Goal: Task Accomplishment & Management: Use online tool/utility

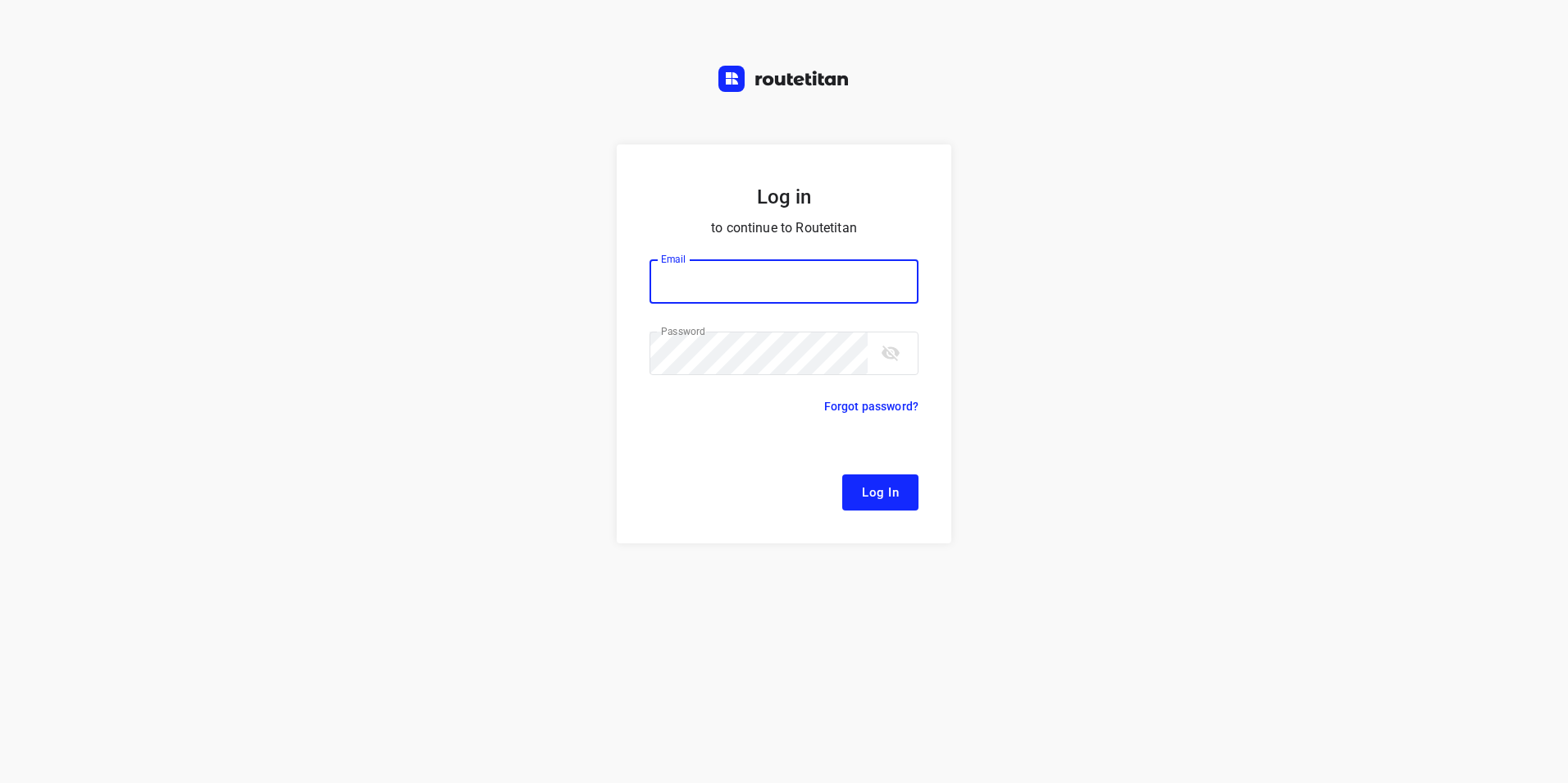
type input "[EMAIL_ADDRESS][DOMAIN_NAME]"
click at [894, 498] on span "Log In" at bounding box center [880, 492] width 37 height 21
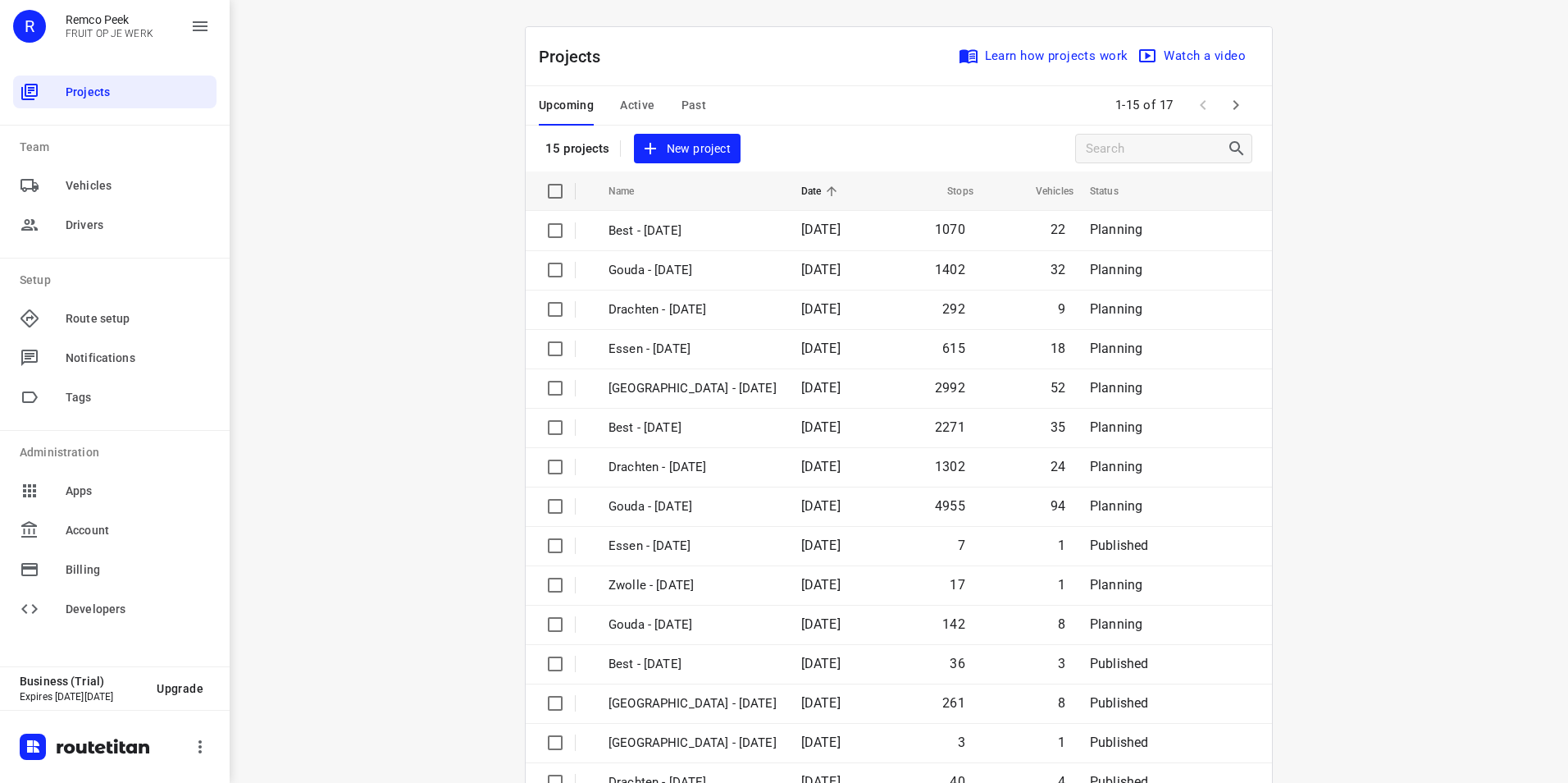
click at [626, 103] on span "Active" at bounding box center [637, 105] width 34 height 20
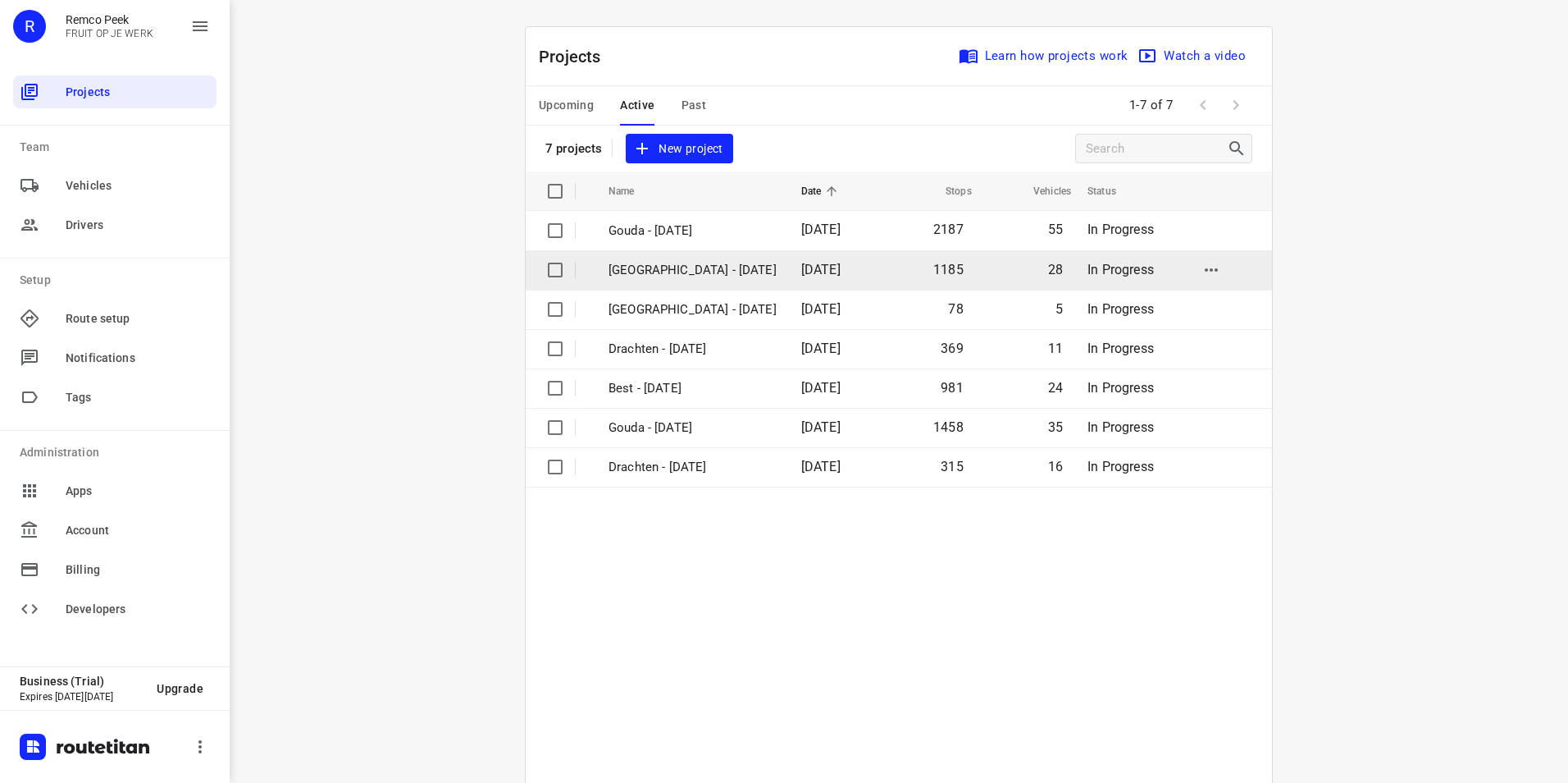
click at [664, 264] on p "[GEOGRAPHIC_DATA] - [DATE]" at bounding box center [692, 270] width 168 height 18
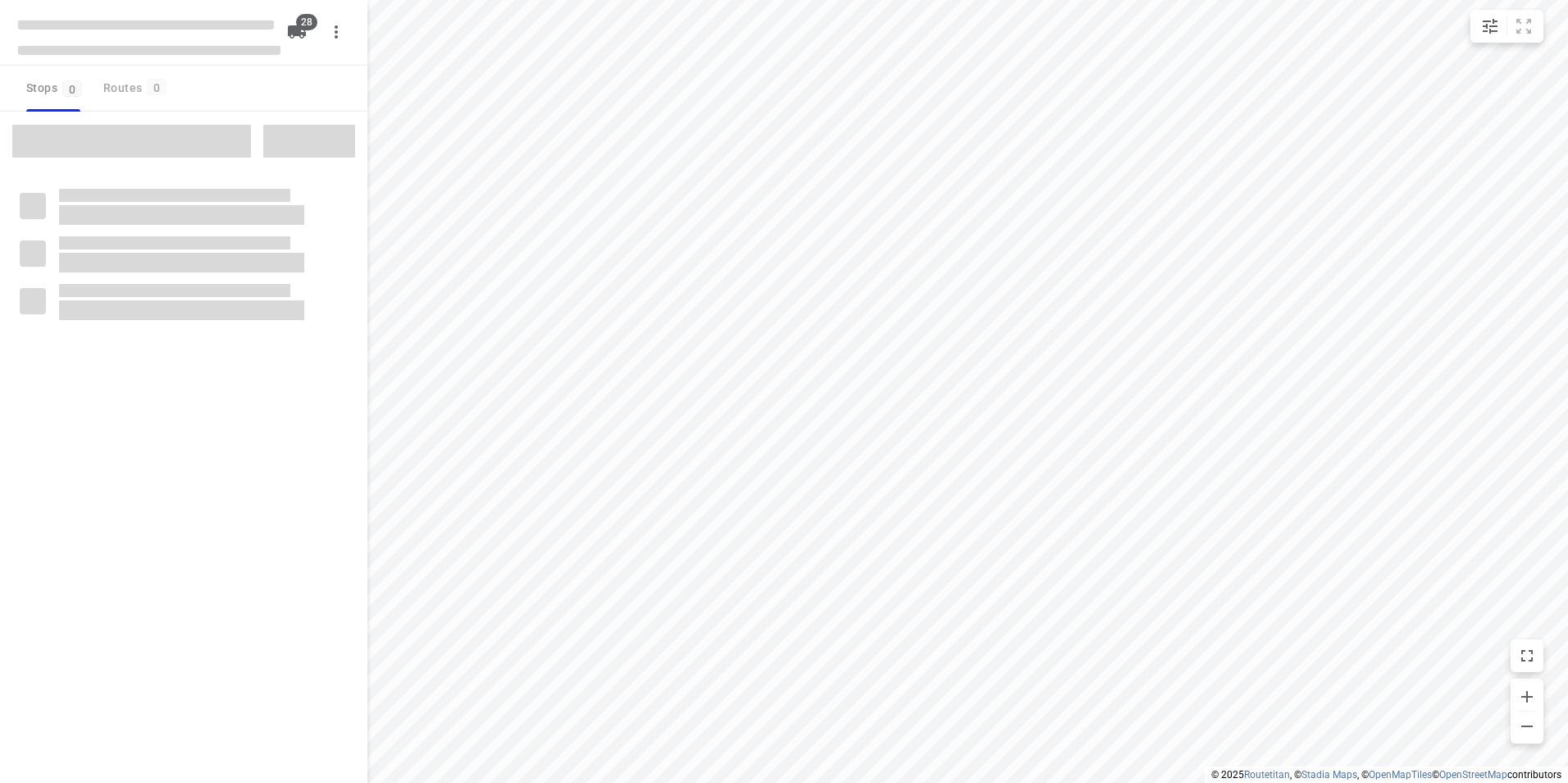
checkbox input "true"
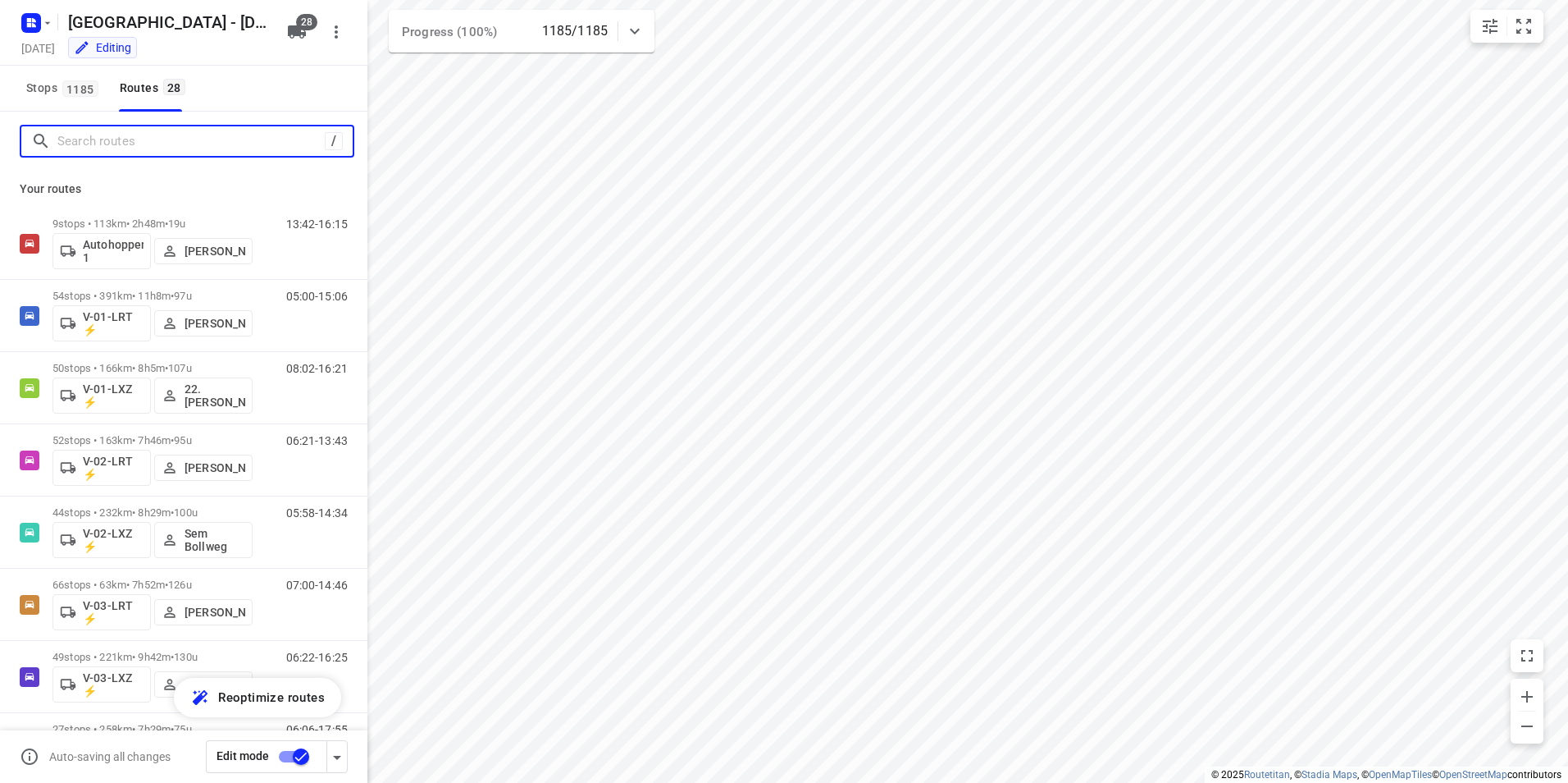
click at [99, 139] on input "Search routes" at bounding box center [190, 141] width 268 height 25
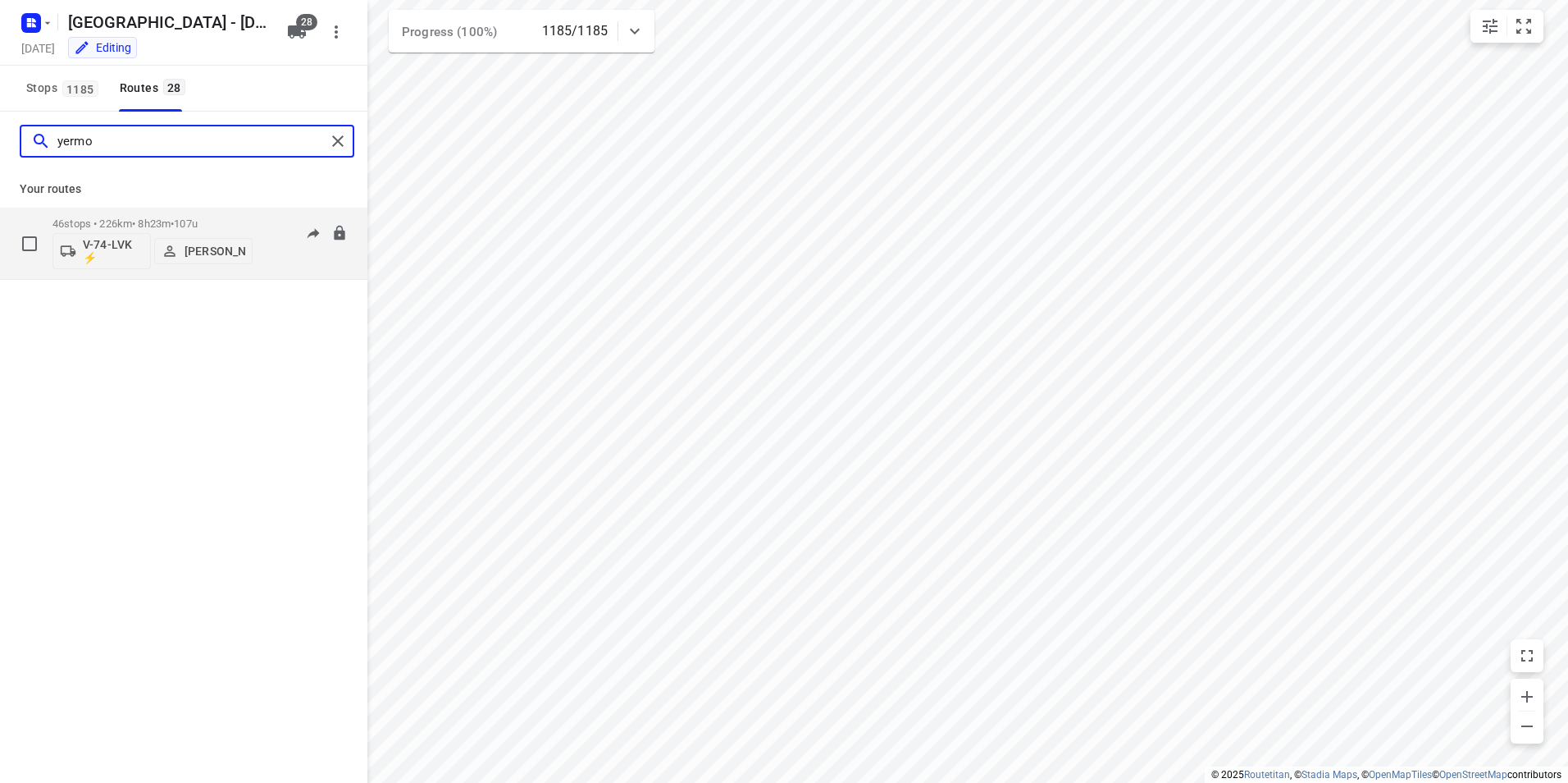
type input "yermo"
click at [234, 214] on div "46 stops • 226km • 8h23m • 107u V-74-LVK ⚡ [PERSON_NAME]" at bounding box center [153, 243] width 201 height 68
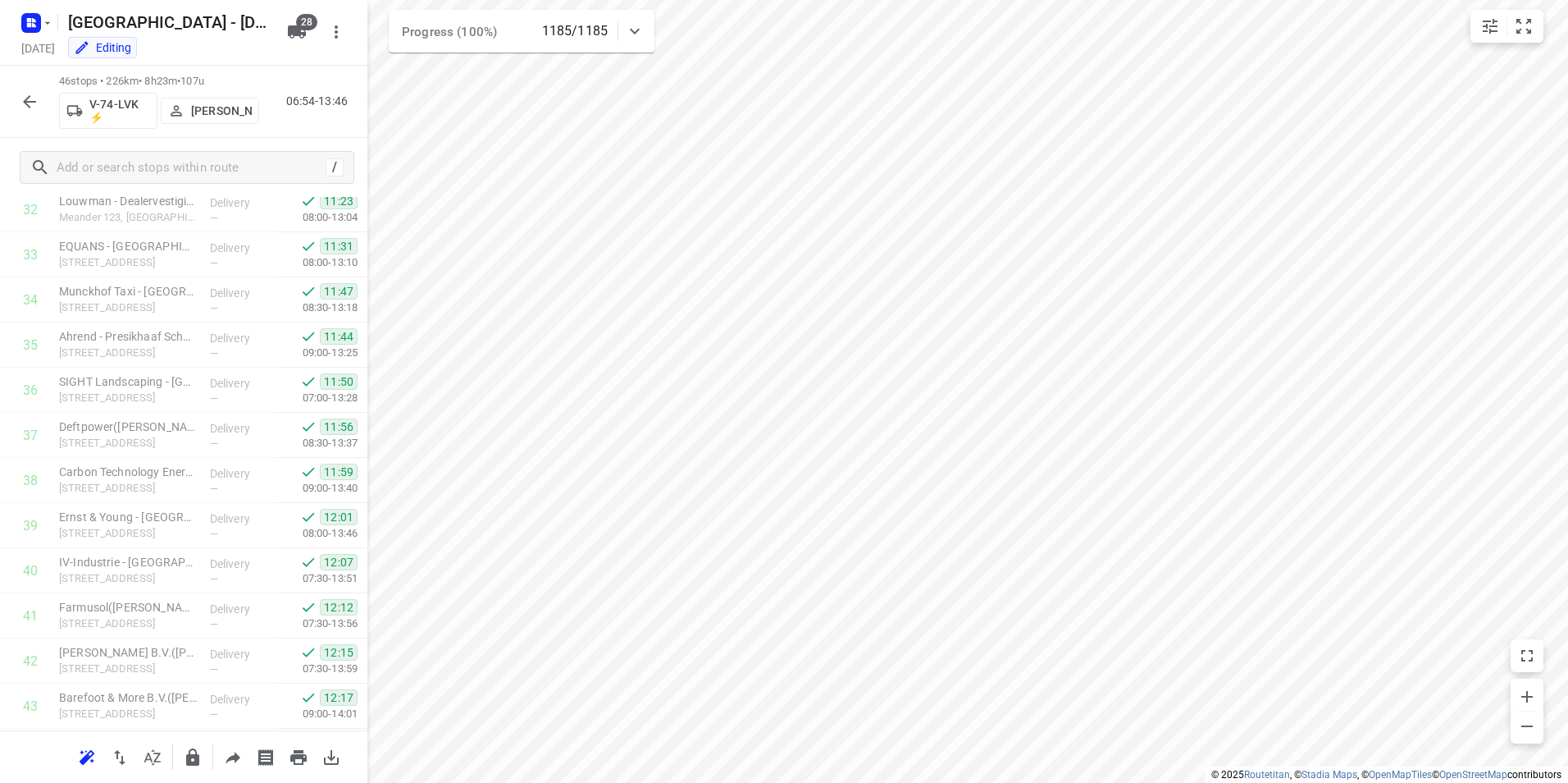
scroll to position [1669, 0]
click at [32, 99] on icon "button" at bounding box center [29, 101] width 19 height 19
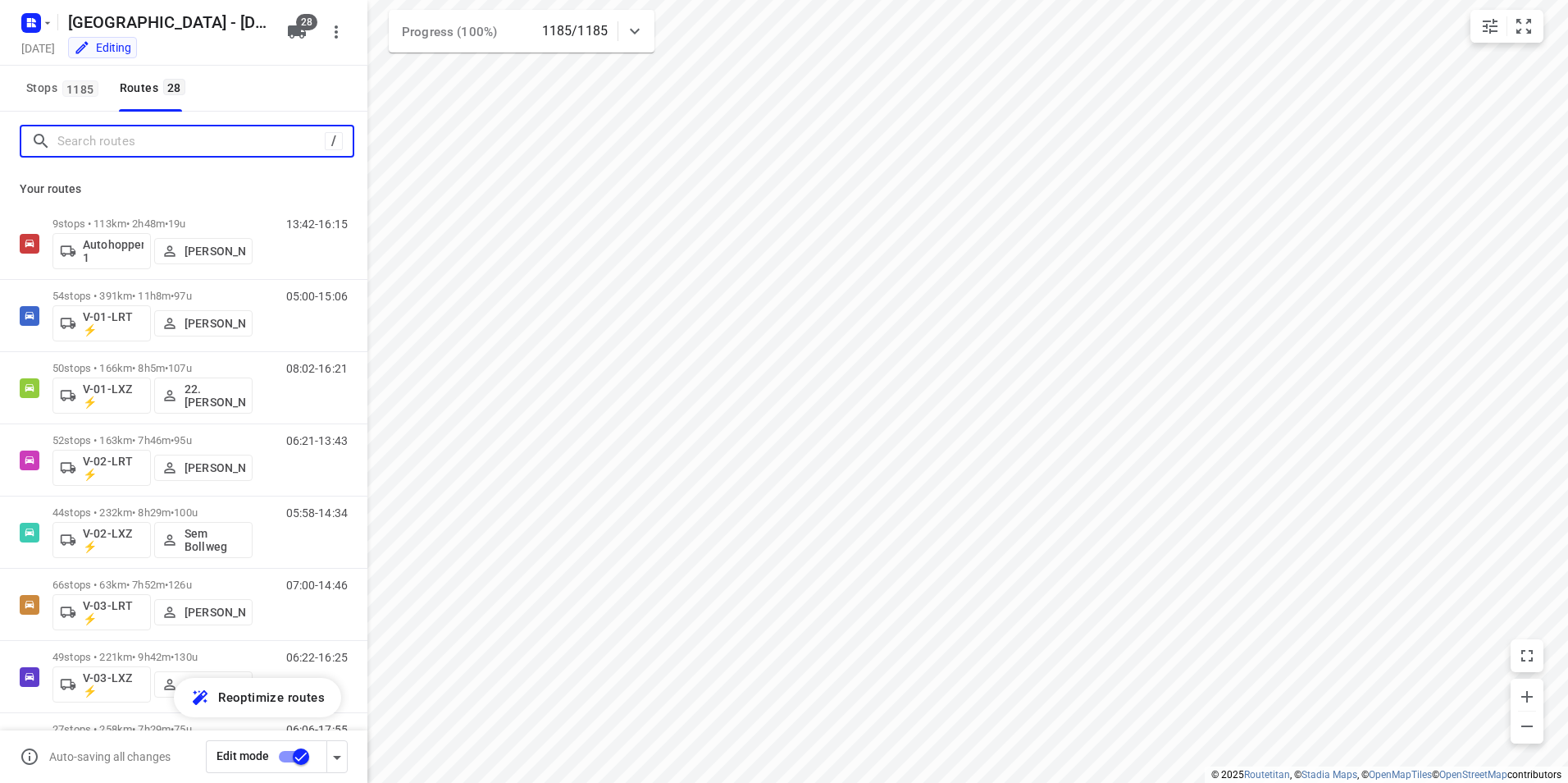
click at [203, 144] on input "Search routes" at bounding box center [190, 141] width 268 height 25
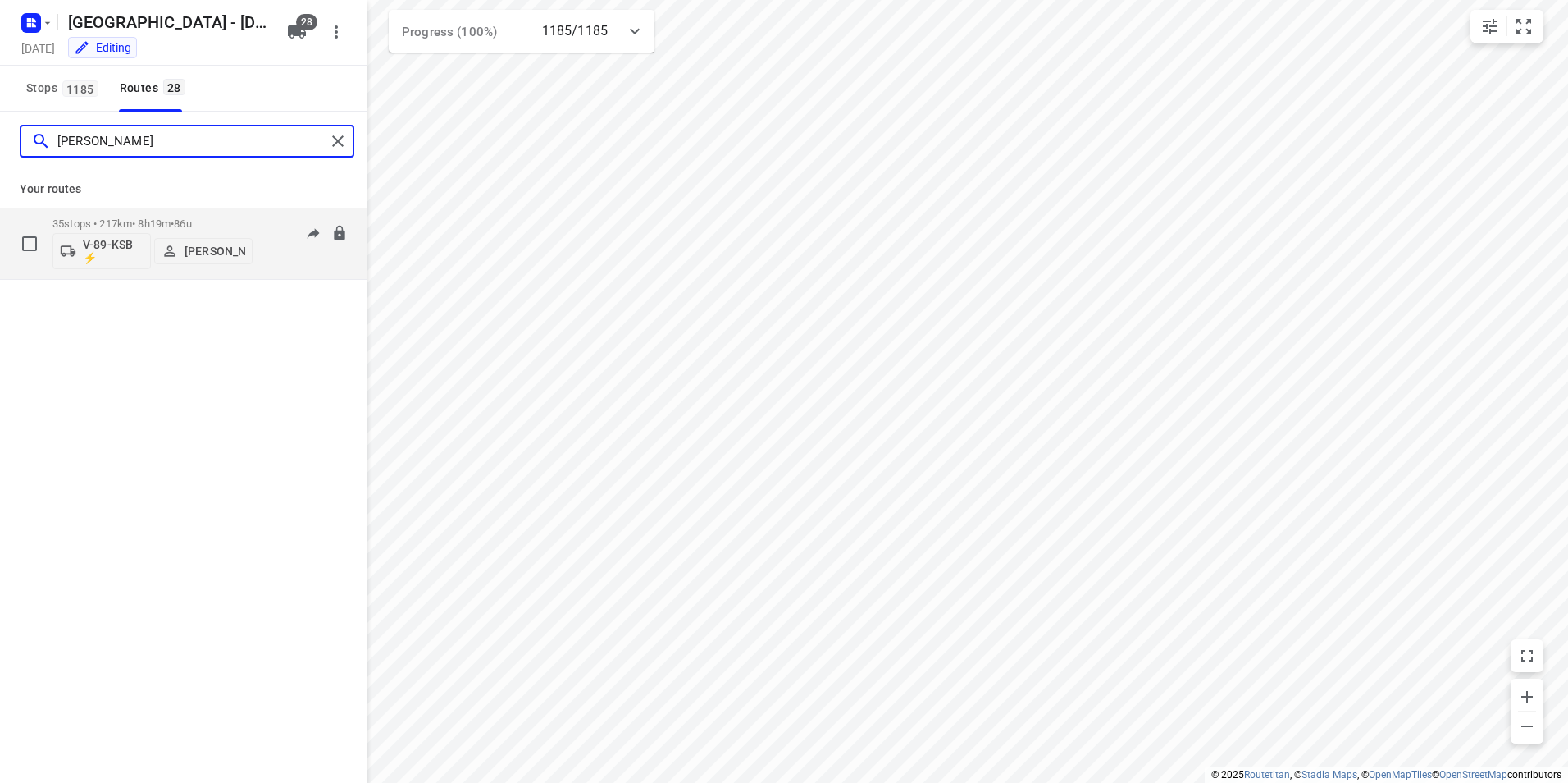
type input "[PERSON_NAME]"
click at [243, 220] on p "35 stops • 217km • 8h19m • 86u" at bounding box center [153, 223] width 201 height 13
